Goal: Entertainment & Leisure: Consume media (video, audio)

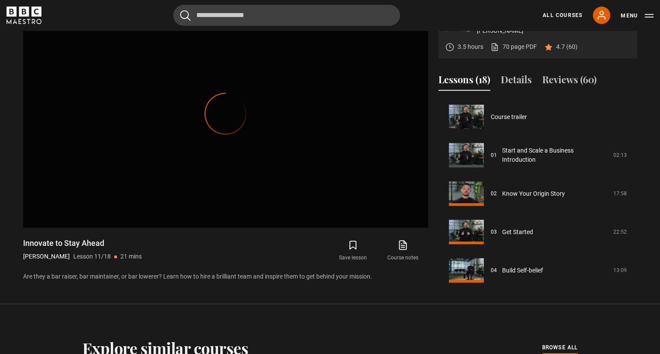
scroll to position [345, 0]
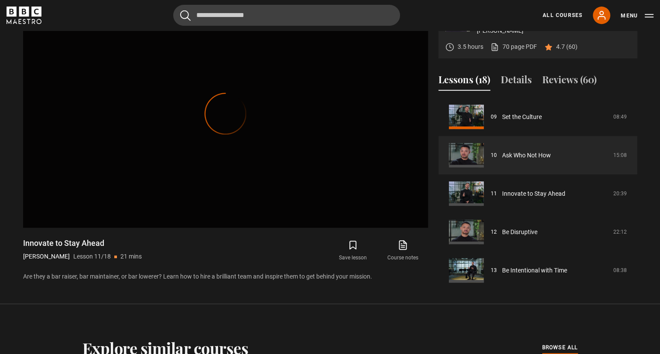
click at [225, 133] on div "Video Player is loading." at bounding box center [226, 114] width 44 height 44
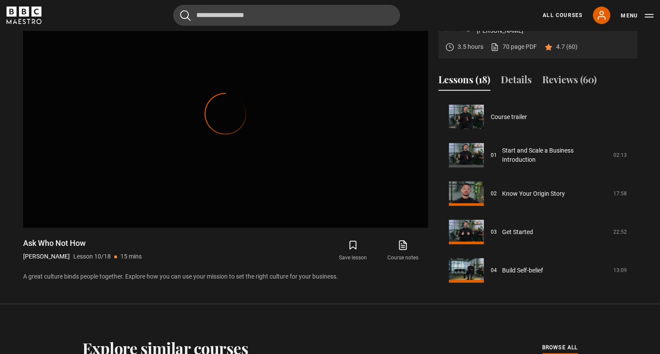
scroll to position [307, 0]
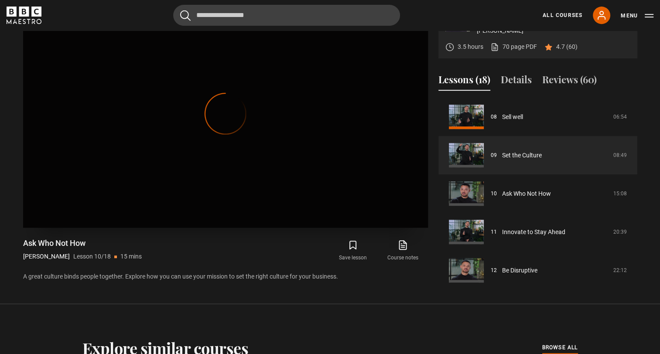
click at [202, 140] on video "Video Player is loading. Play Lesson Set the Culture 10s Skip Back 10 seconds P…" at bounding box center [225, 114] width 405 height 228
click at [557, 14] on link "All Courses" at bounding box center [563, 15] width 40 height 8
